Goal: Transaction & Acquisition: Purchase product/service

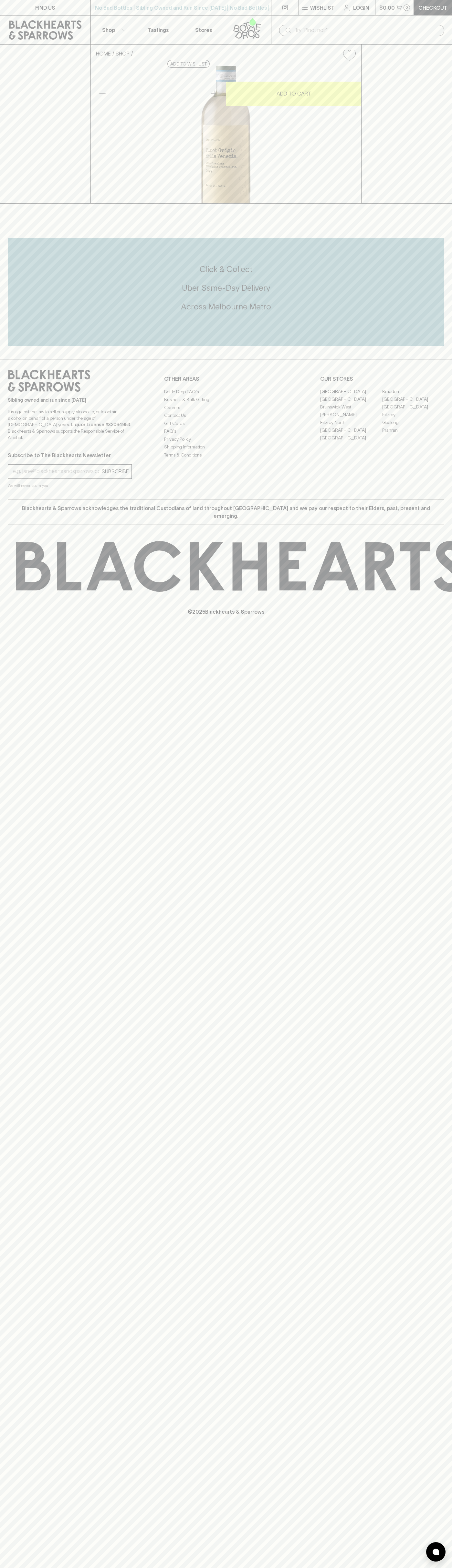
click at [360, 30] on input "text" at bounding box center [366, 30] width 144 height 10
click at [442, 486] on div "FIND US | No Bad Bottles | Sibling Owned and Run Since [DATE] | No Bad Bottles …" at bounding box center [226, 784] width 452 height 1568
click at [241, 1567] on html "FIND US | No Bad Bottles | Sibling Owned and Run Since [DATE] | No Bad Bottles …" at bounding box center [226, 784] width 452 height 1568
click at [13, 781] on div "FIND US | No Bad Bottles | Sibling Owned and Run Since [DATE] | No Bad Bottles …" at bounding box center [226, 784] width 452 height 1568
